Goal: Task Accomplishment & Management: Complete application form

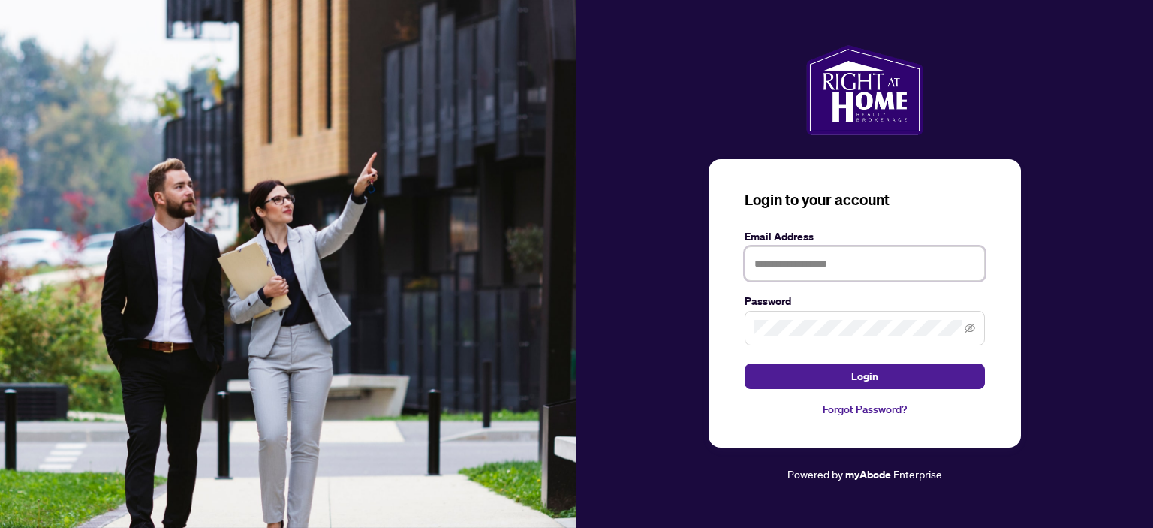
click at [844, 259] on input "text" at bounding box center [864, 263] width 240 height 35
type input "**********"
click at [967, 328] on icon "eye-invisible" at bounding box center [969, 327] width 11 height 9
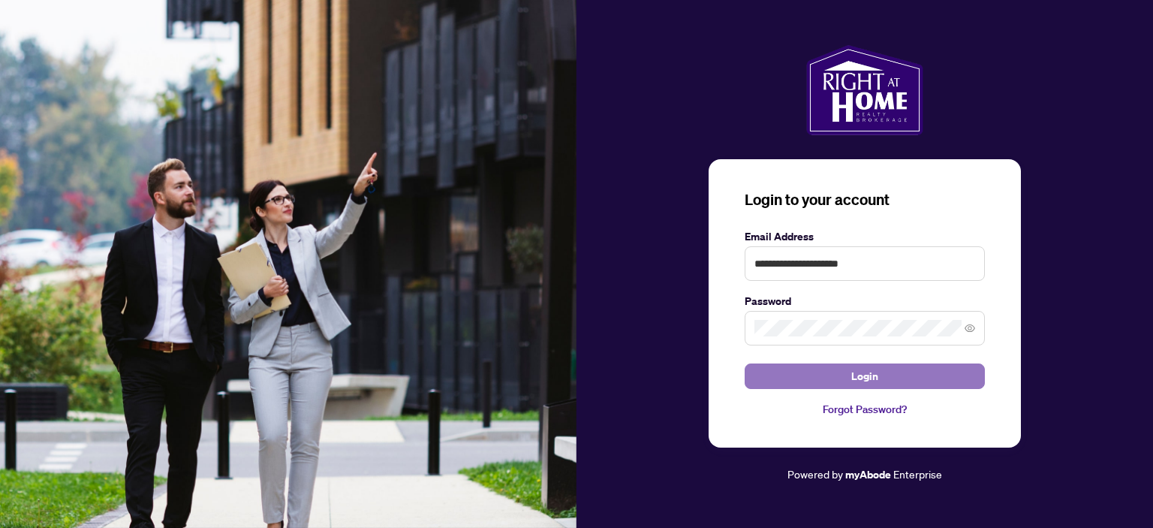
click at [851, 372] on span "Login" at bounding box center [864, 376] width 27 height 24
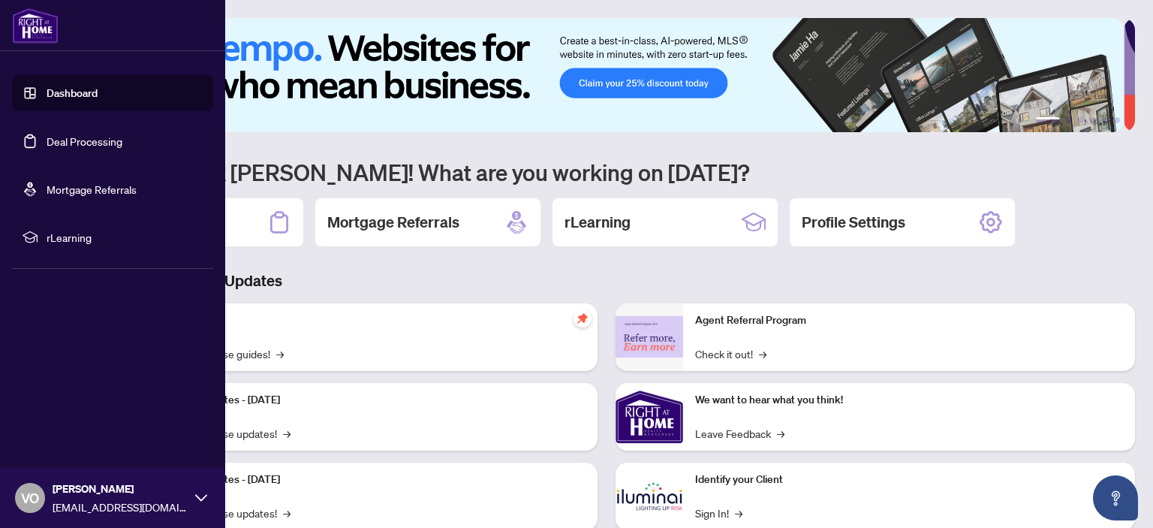
click at [49, 140] on link "Deal Processing" at bounding box center [85, 141] width 76 height 14
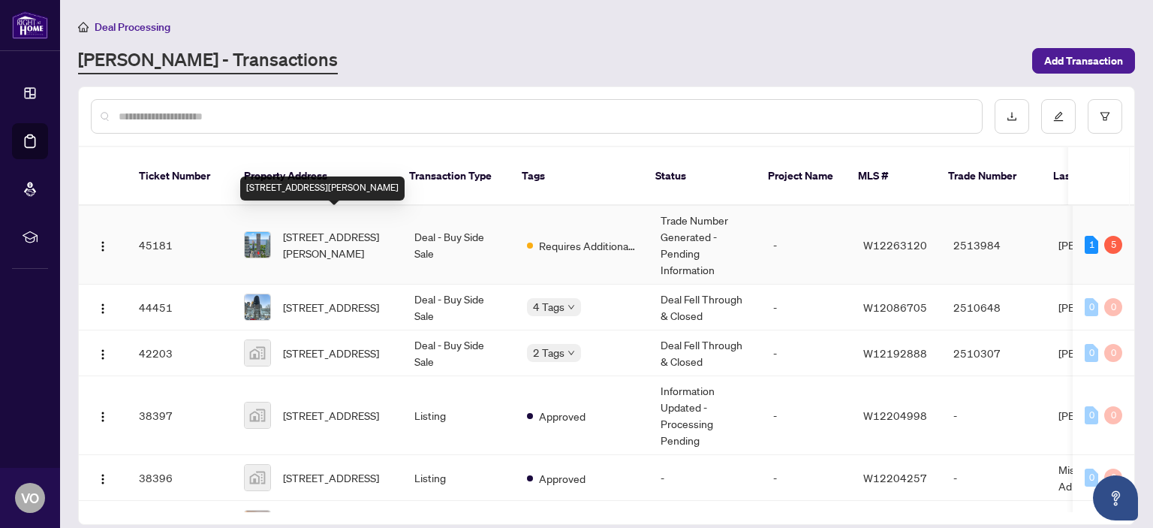
click at [316, 228] on span "[STREET_ADDRESS][PERSON_NAME]" at bounding box center [336, 244] width 107 height 33
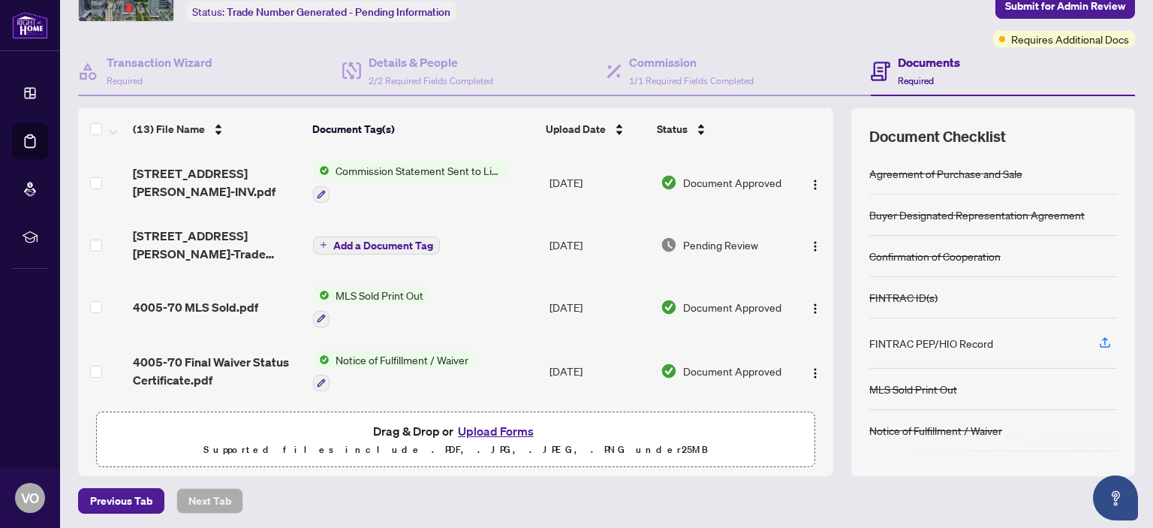
scroll to position [99, 0]
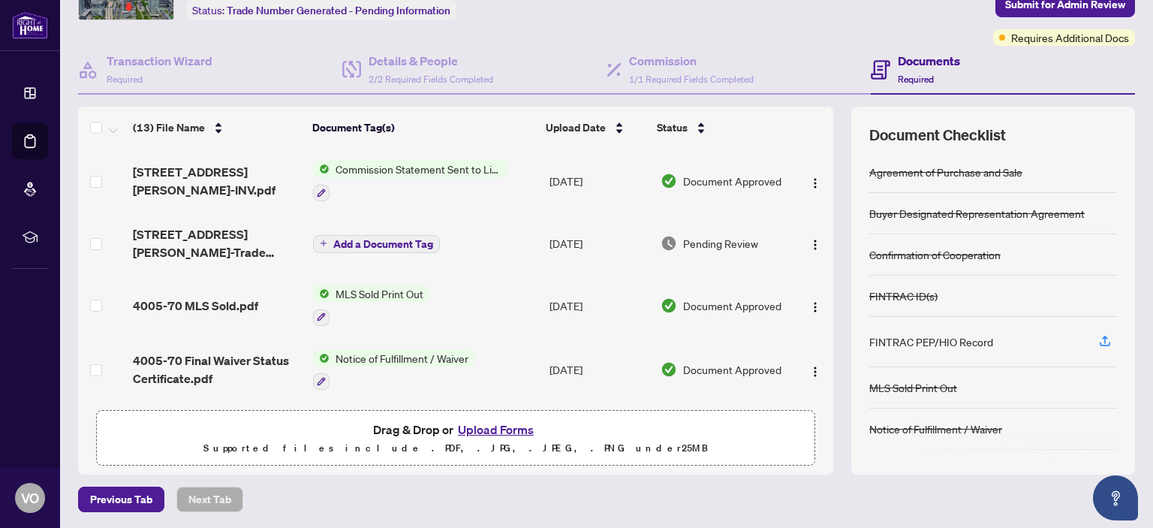
click at [486, 426] on button "Upload Forms" at bounding box center [495, 430] width 85 height 20
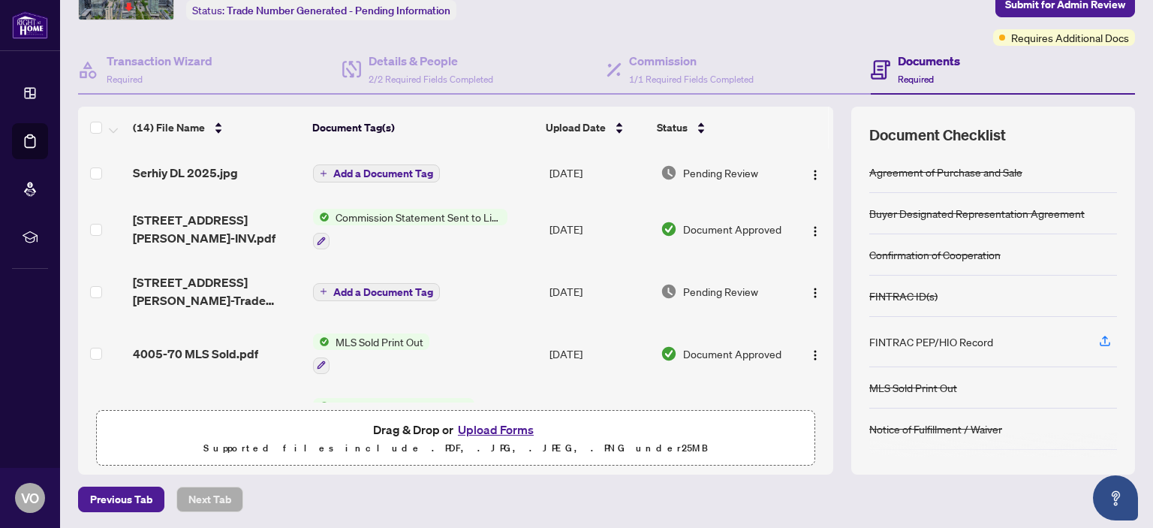
click at [403, 169] on span "Add a Document Tag" at bounding box center [383, 173] width 100 height 11
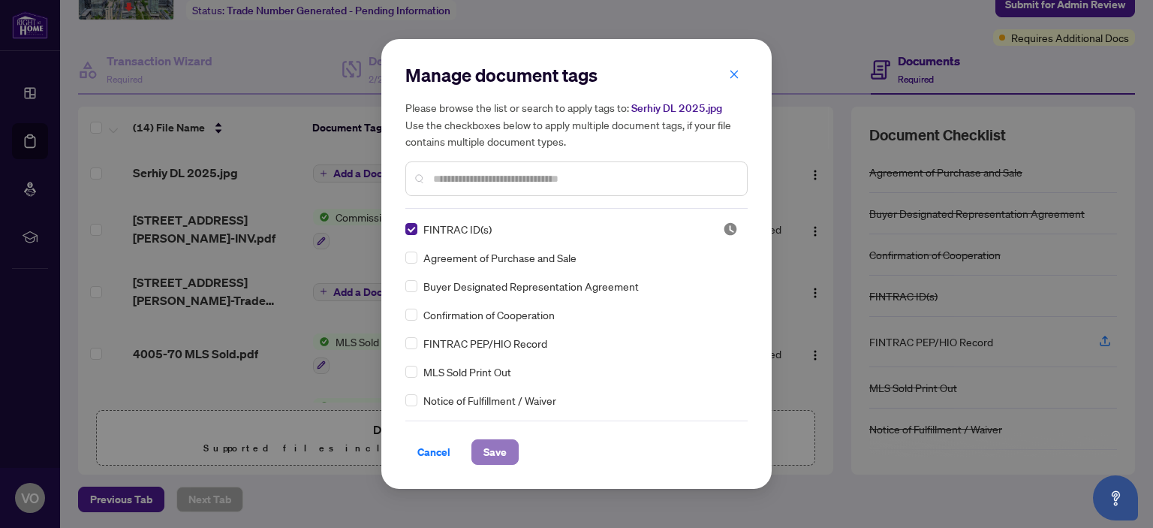
click at [494, 451] on span "Save" at bounding box center [494, 452] width 23 height 24
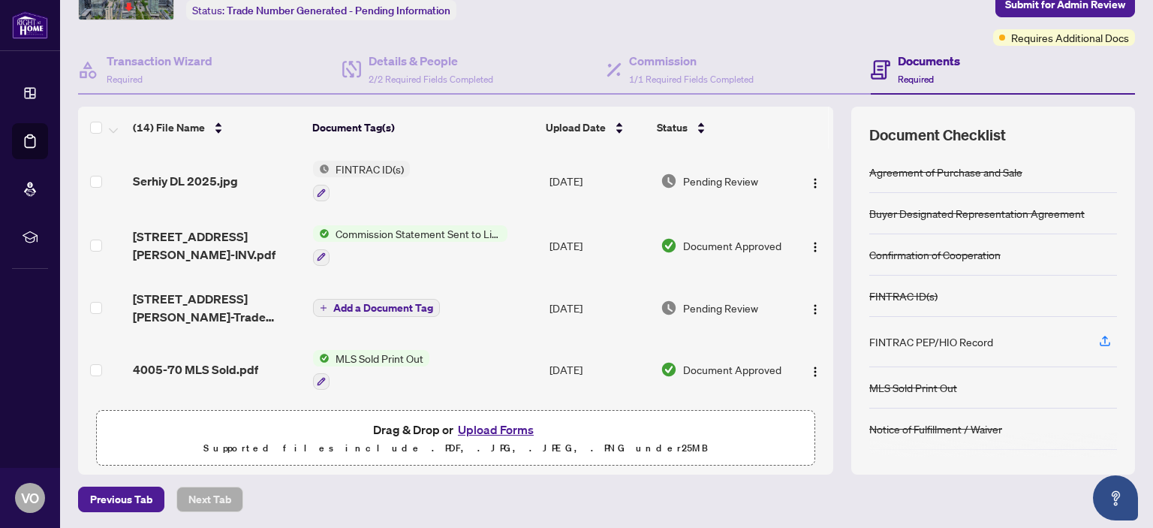
click at [507, 427] on button "Upload Forms" at bounding box center [495, 430] width 85 height 20
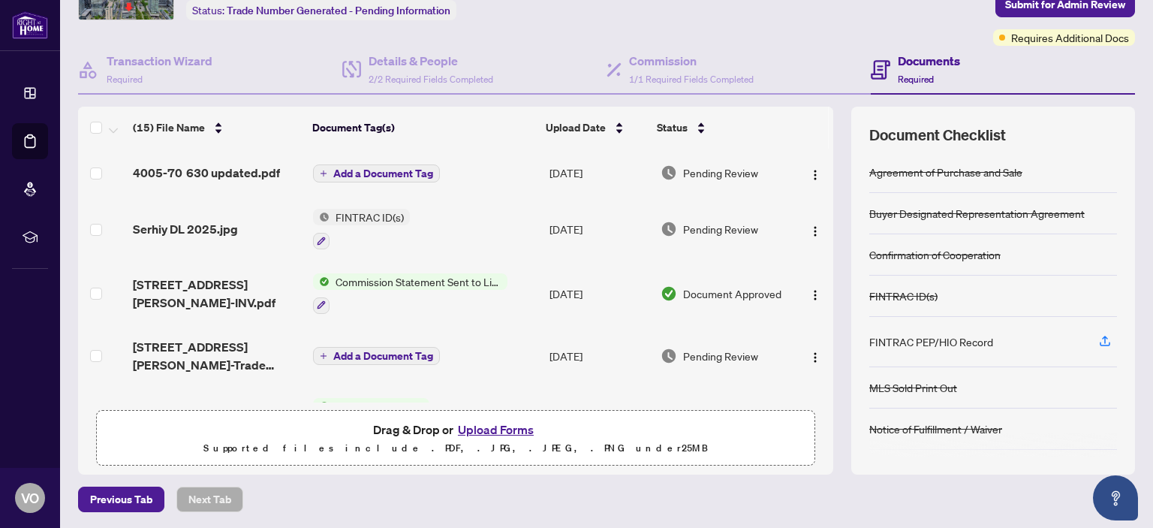
click at [385, 168] on span "Add a Document Tag" at bounding box center [383, 173] width 100 height 11
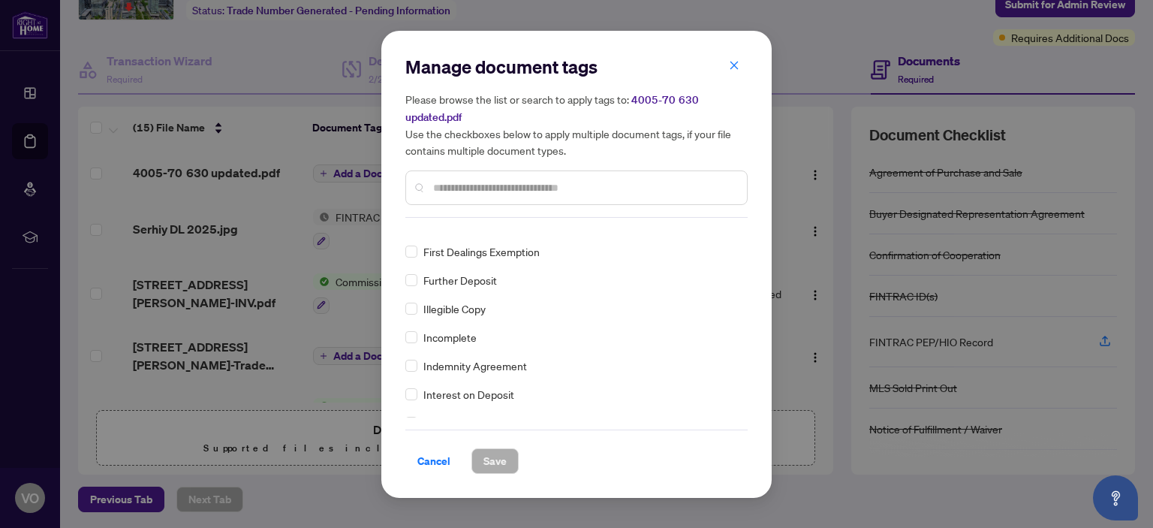
scroll to position [1651, 0]
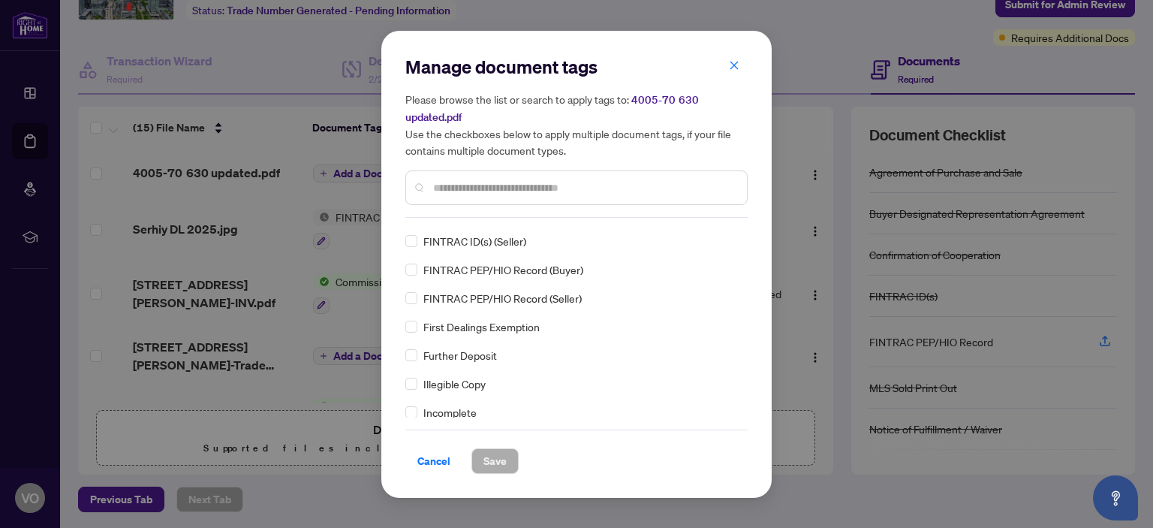
click at [556, 188] on input "text" at bounding box center [584, 187] width 302 height 17
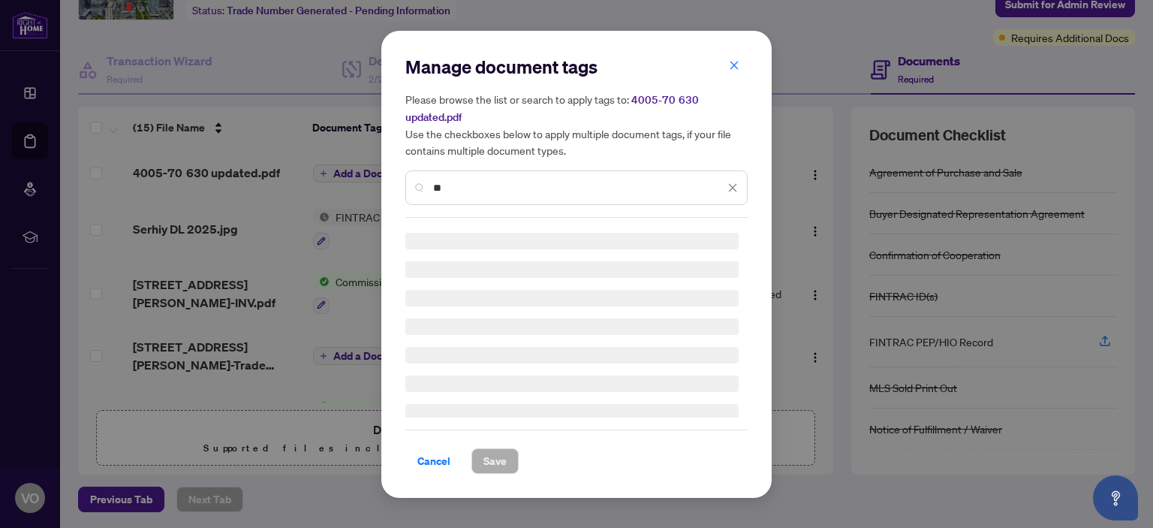
scroll to position [0, 0]
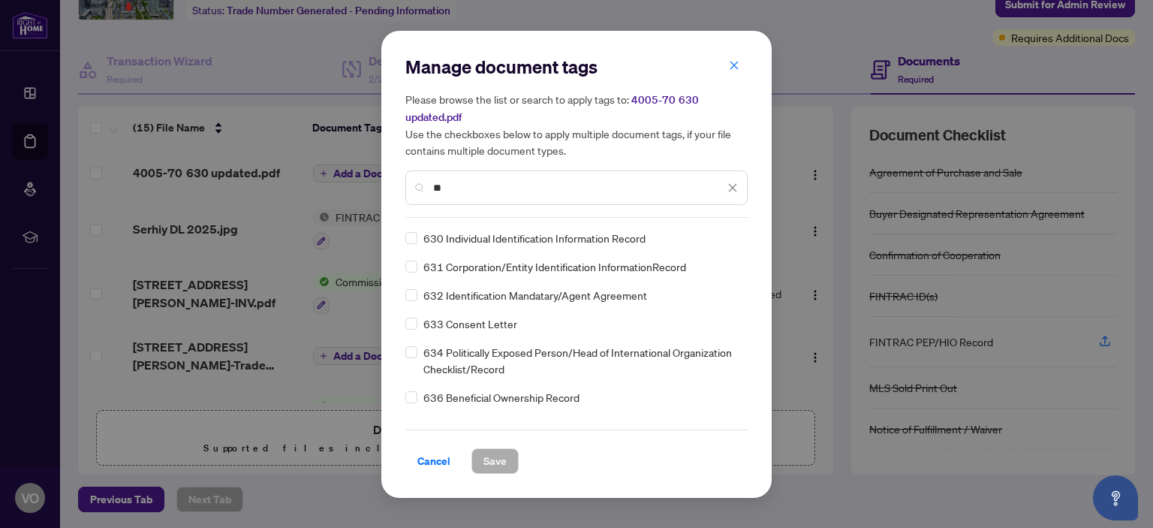
type input "**"
click at [495, 453] on span "Save" at bounding box center [494, 461] width 23 height 24
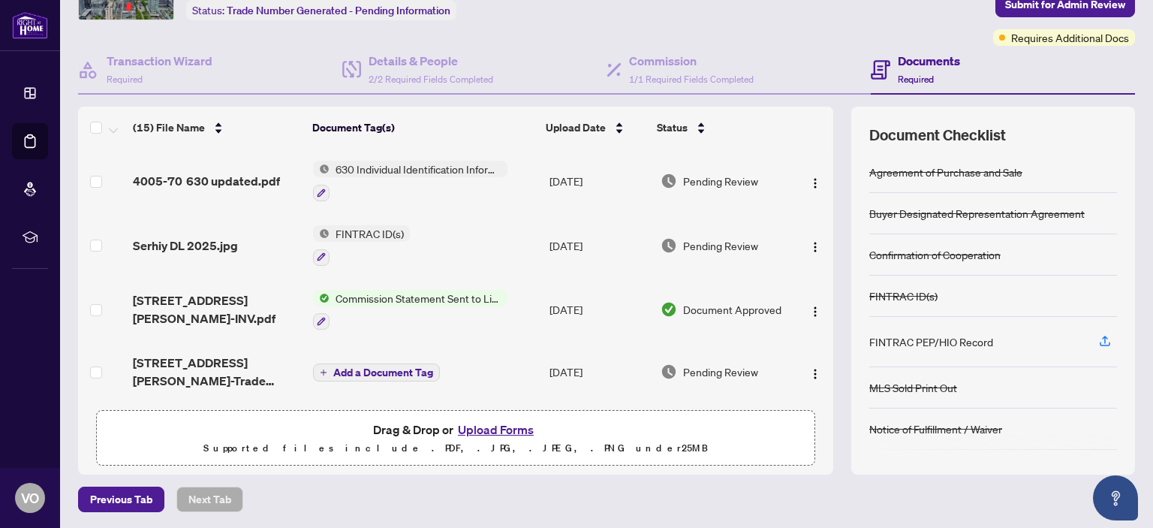
click at [501, 427] on button "Upload Forms" at bounding box center [495, 430] width 85 height 20
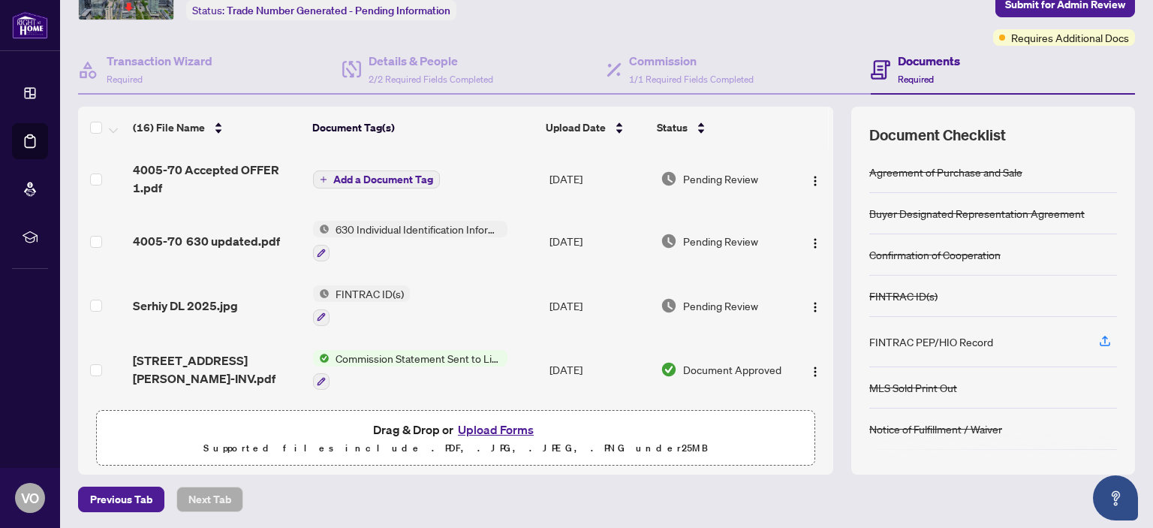
click at [487, 426] on button "Upload Forms" at bounding box center [495, 430] width 85 height 20
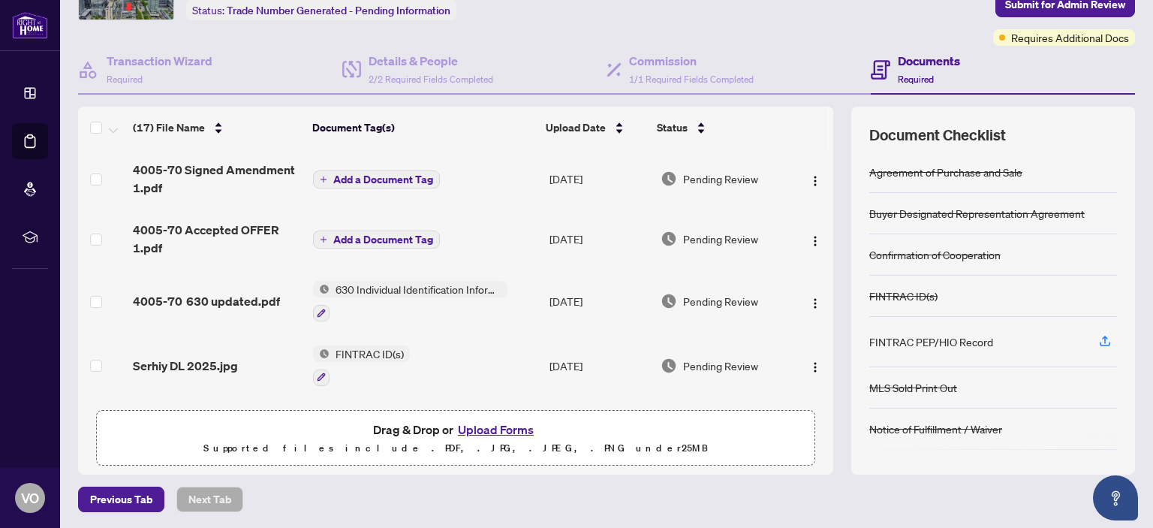
click at [504, 426] on button "Upload Forms" at bounding box center [495, 430] width 85 height 20
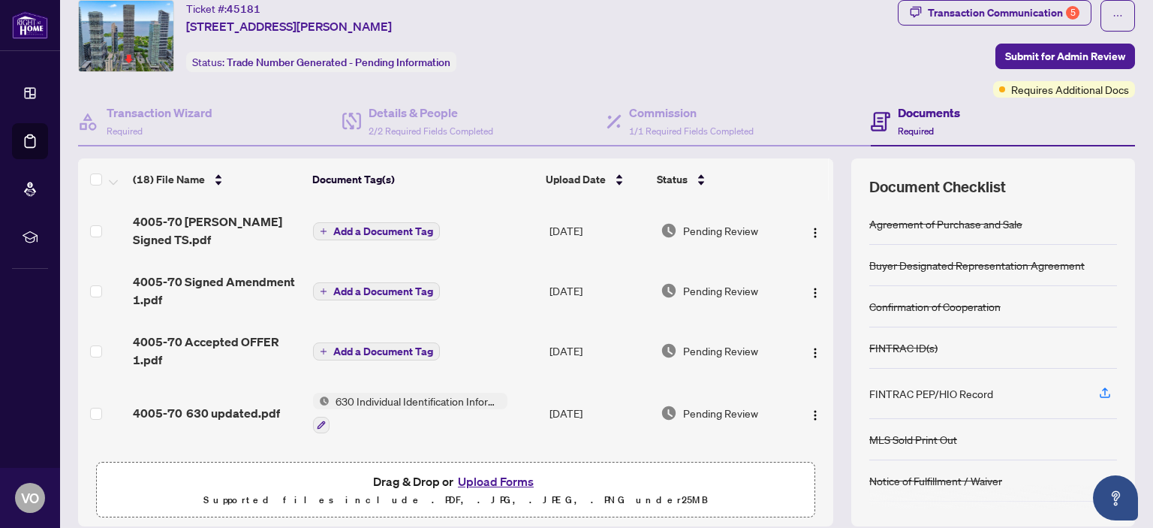
scroll to position [99, 0]
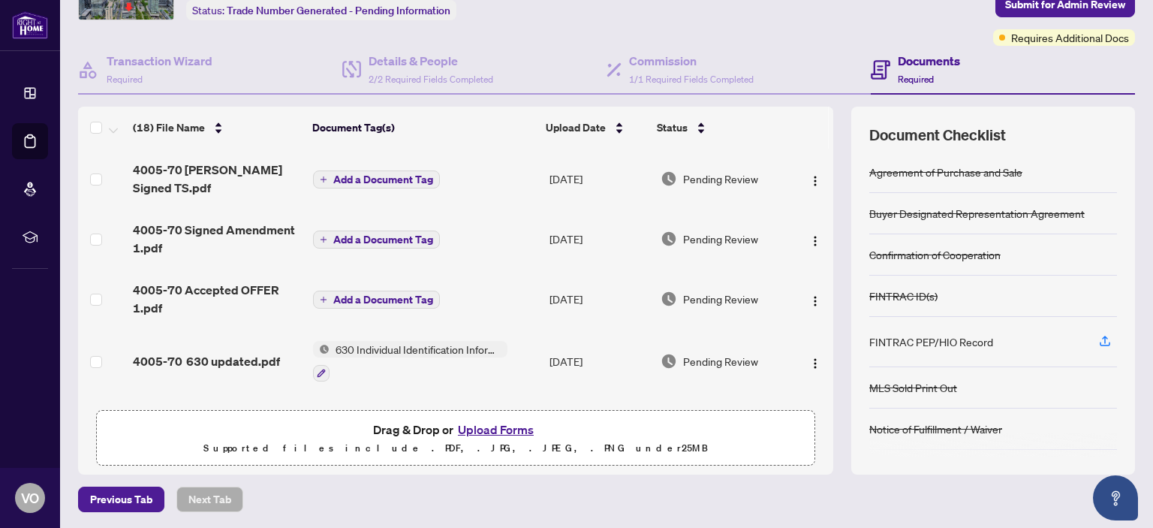
click at [395, 174] on span "Add a Document Tag" at bounding box center [383, 179] width 100 height 11
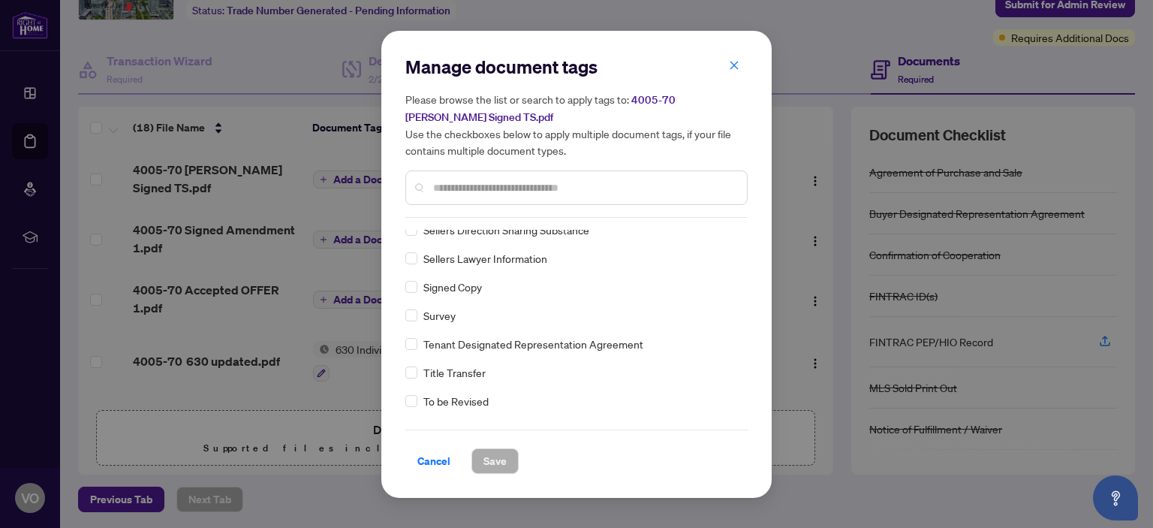
scroll to position [3377, 0]
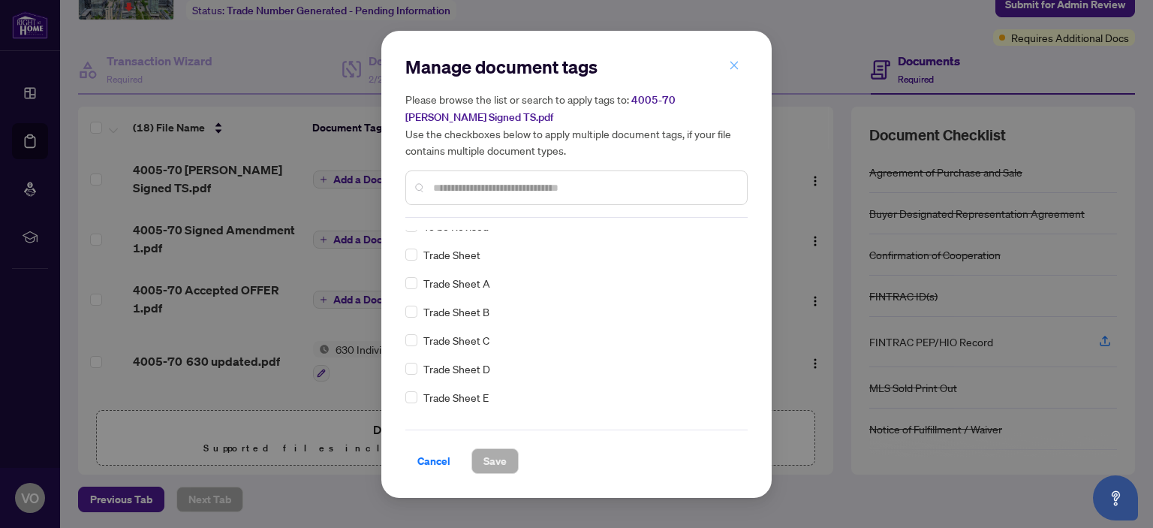
click at [735, 65] on icon "close" at bounding box center [734, 66] width 8 height 8
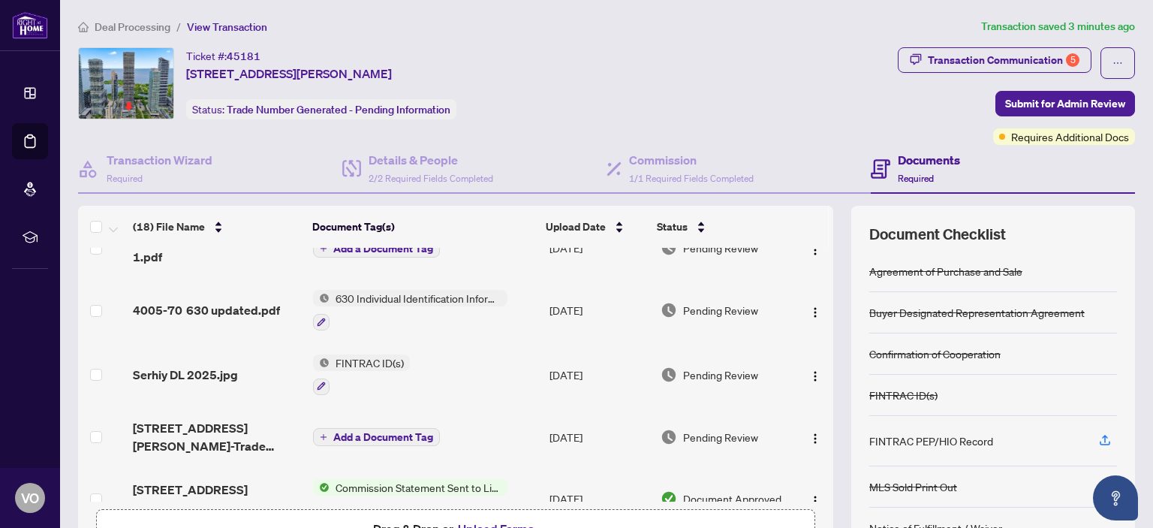
scroll to position [0, 0]
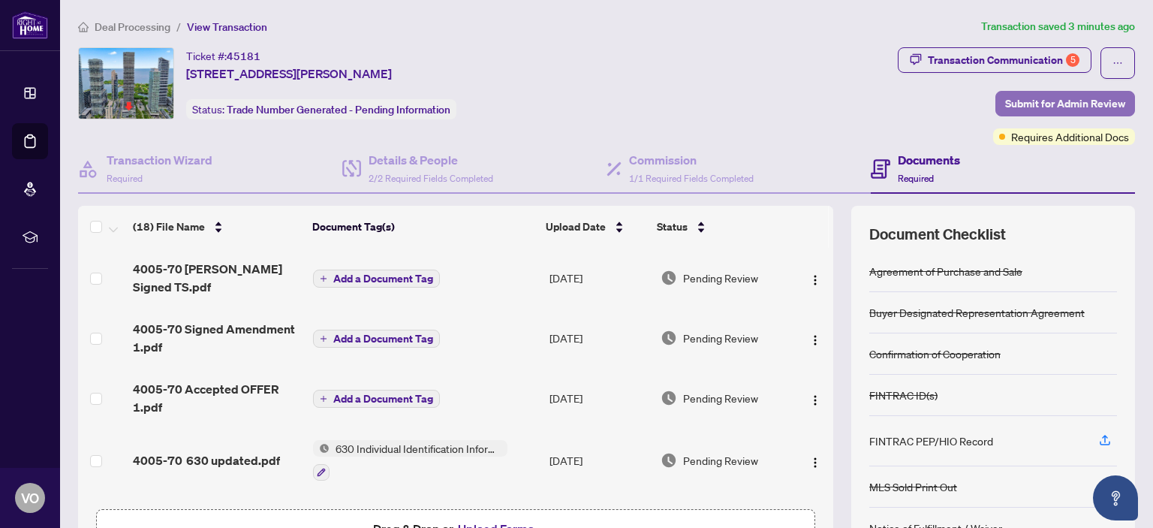
click at [1042, 100] on span "Submit for Admin Review" at bounding box center [1065, 104] width 120 height 24
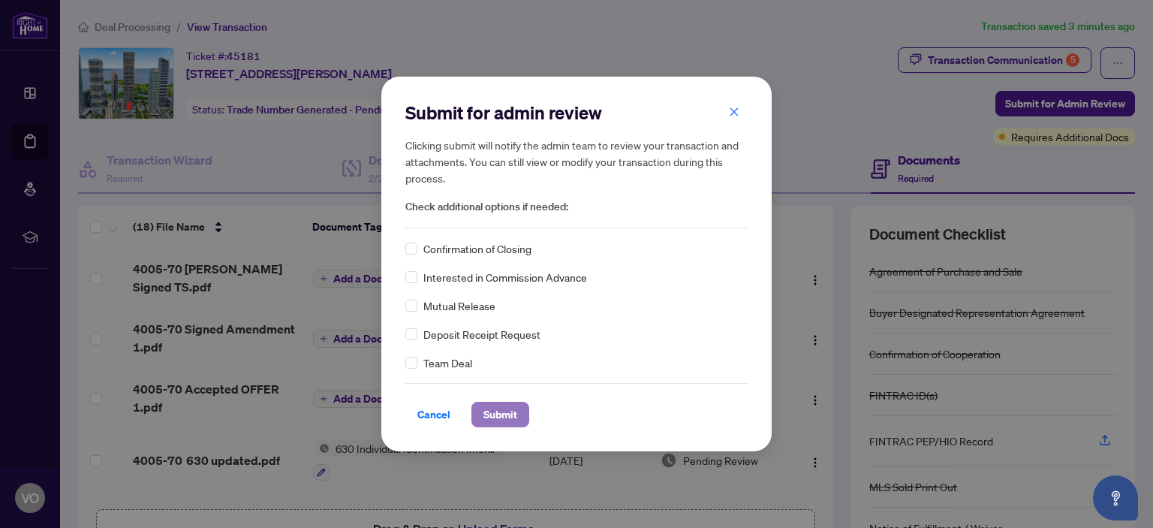
click at [513, 413] on span "Submit" at bounding box center [500, 414] width 34 height 24
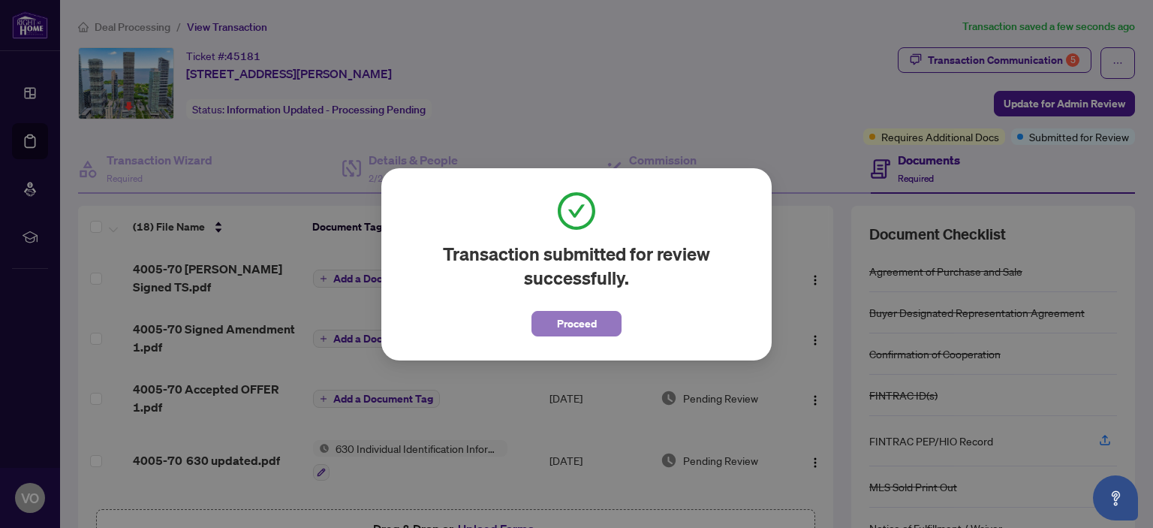
click at [582, 320] on span "Proceed" at bounding box center [577, 323] width 40 height 24
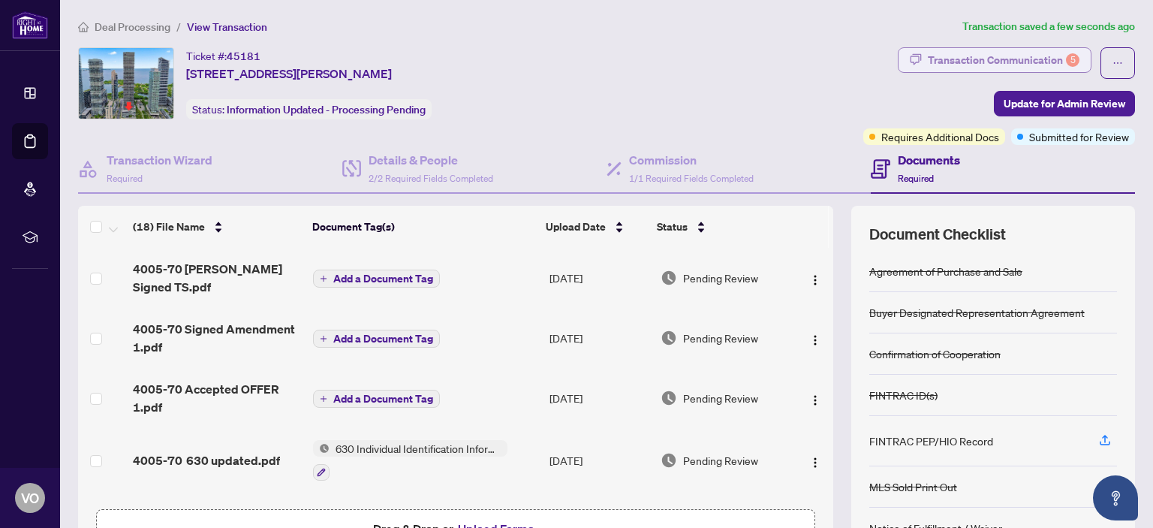
click at [991, 55] on div "Transaction Communication 5" at bounding box center [1004, 60] width 152 height 24
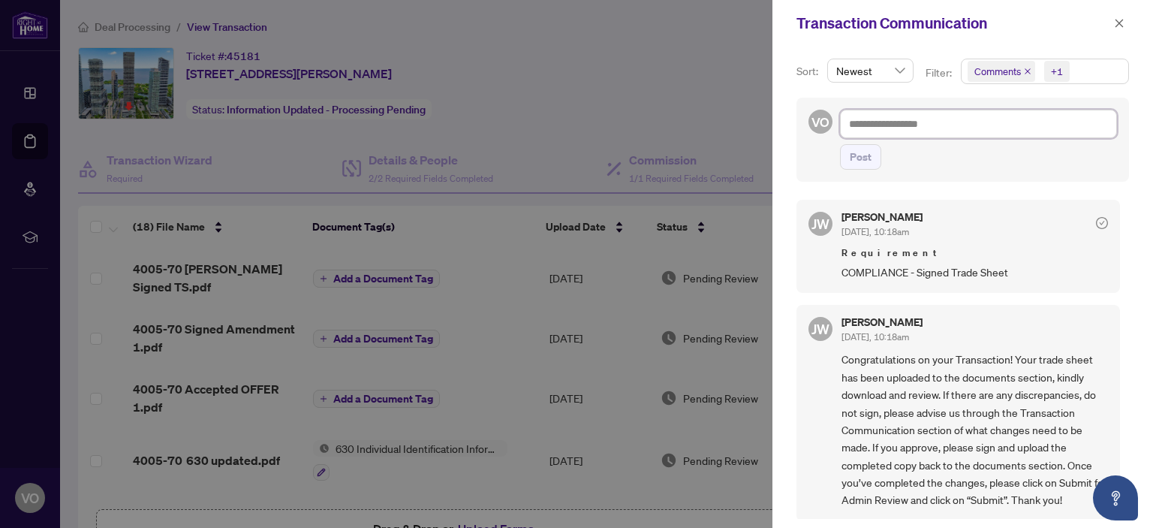
click at [937, 122] on textarea at bounding box center [978, 124] width 277 height 29
type textarea "*"
type textarea "**"
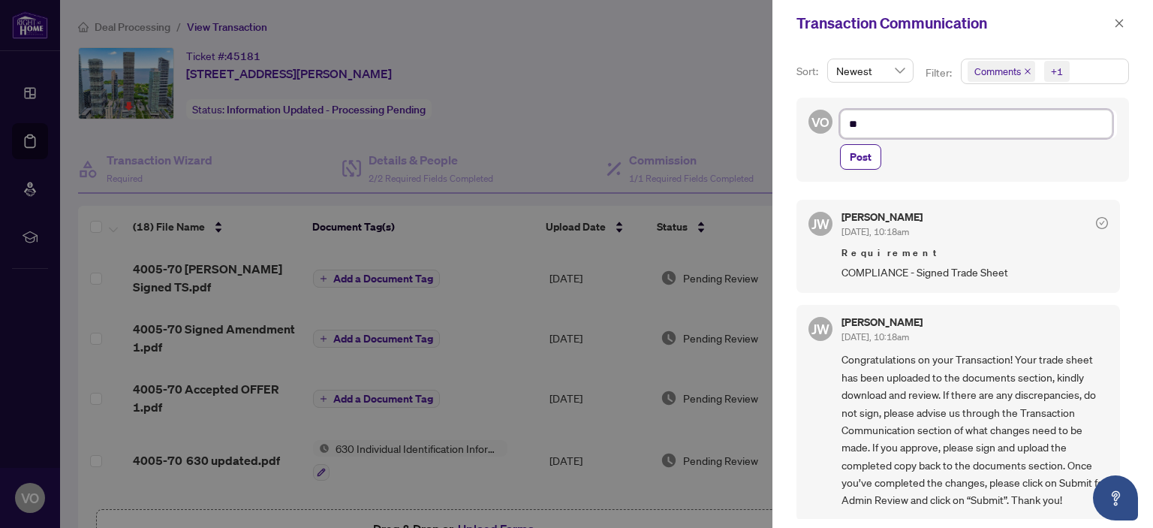
type textarea "***"
type textarea "****"
type textarea "*****"
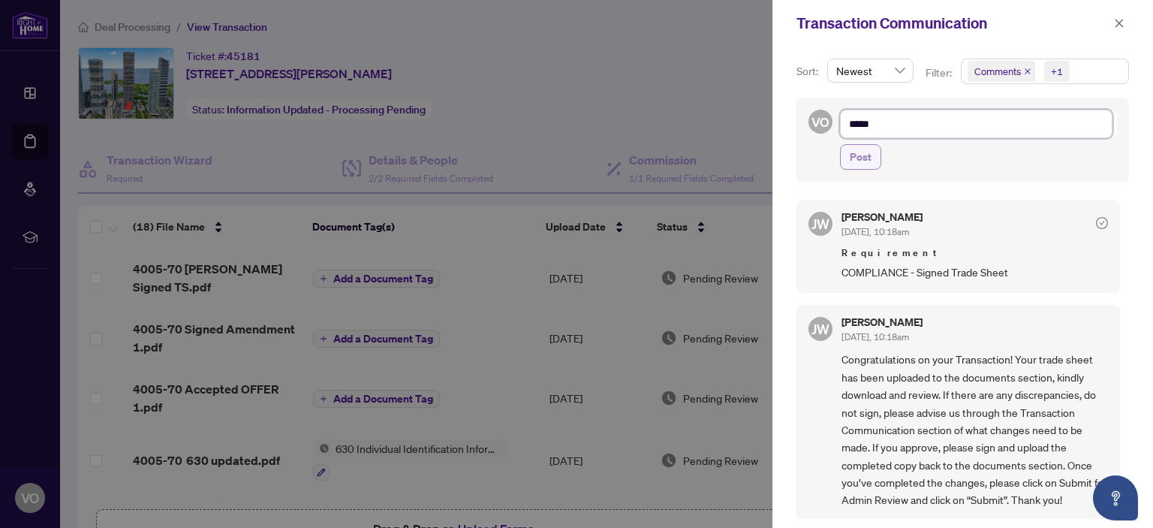
type textarea "*****"
click at [851, 152] on span "Post" at bounding box center [861, 157] width 22 height 24
type textarea "**********"
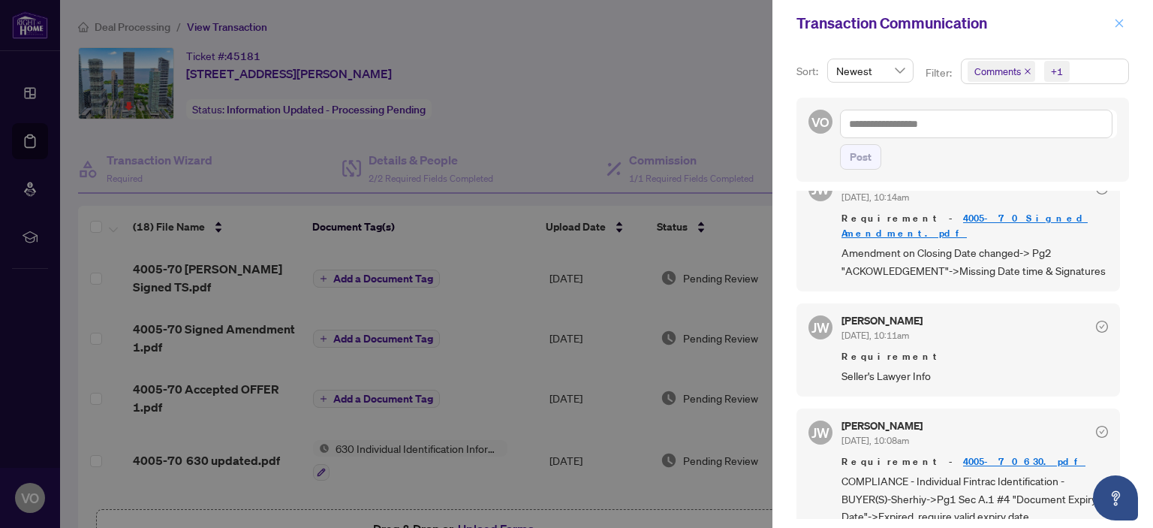
click at [1120, 20] on icon "close" at bounding box center [1119, 23] width 11 height 11
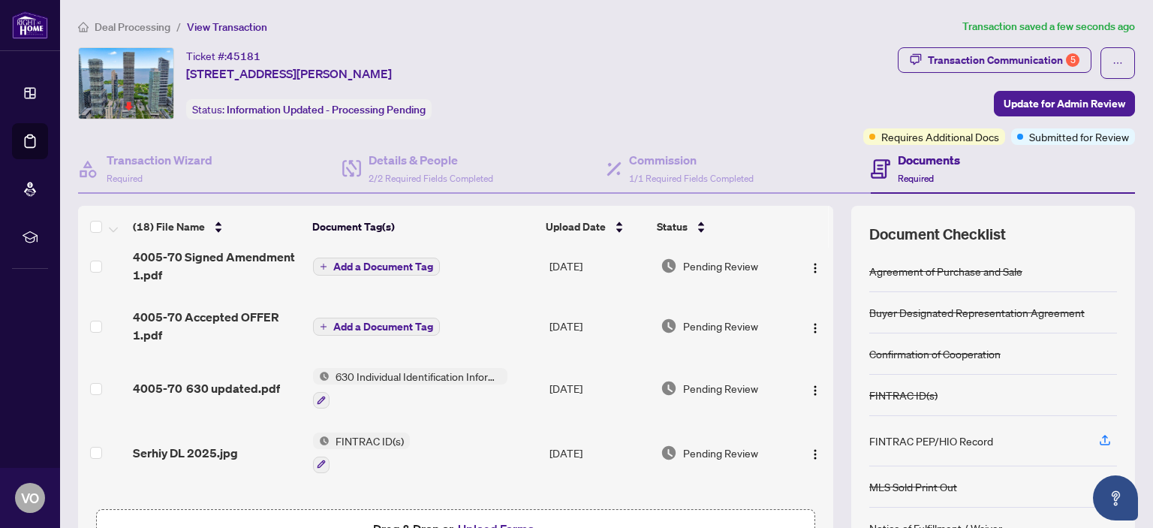
scroll to position [150, 0]
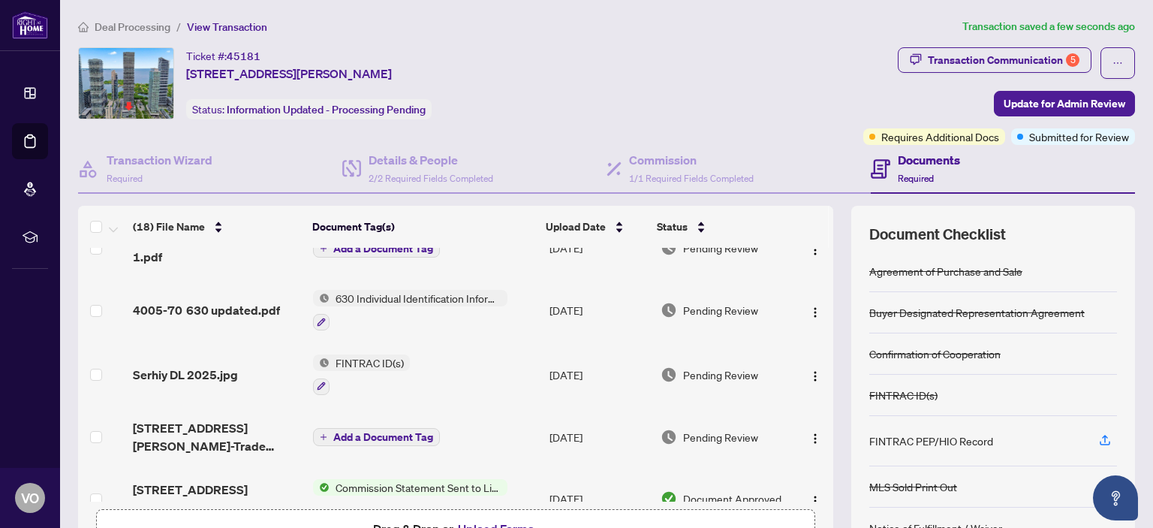
click at [365, 356] on span "FINTRAC ID(s)" at bounding box center [369, 362] width 80 height 17
click at [349, 429] on span "FINTRAC ID(s)" at bounding box center [331, 433] width 80 height 17
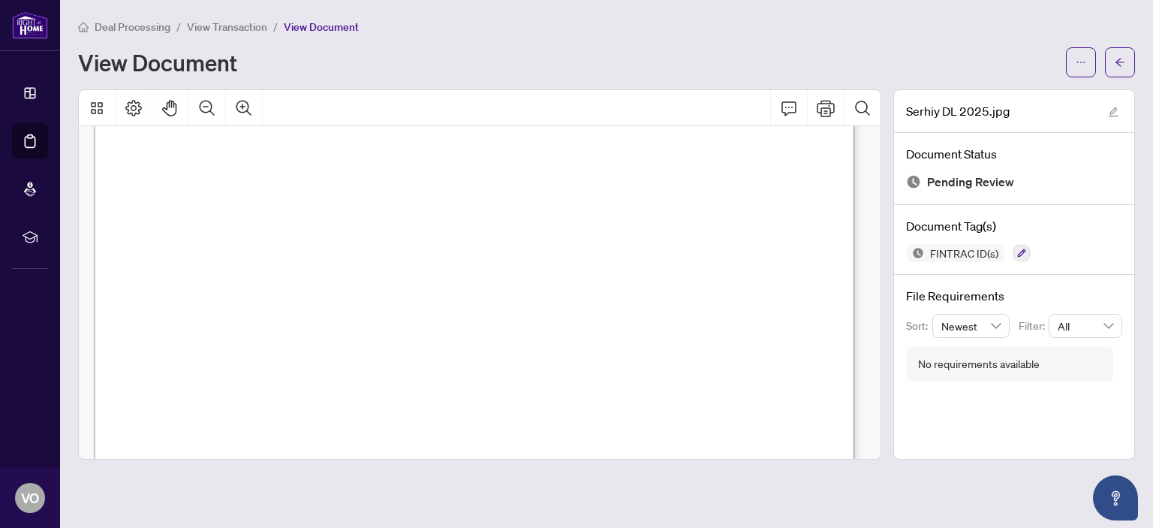
scroll to position [75, 0]
click at [1120, 62] on icon "arrow-left" at bounding box center [1119, 62] width 11 height 11
